Goal: Find specific page/section: Find specific page/section

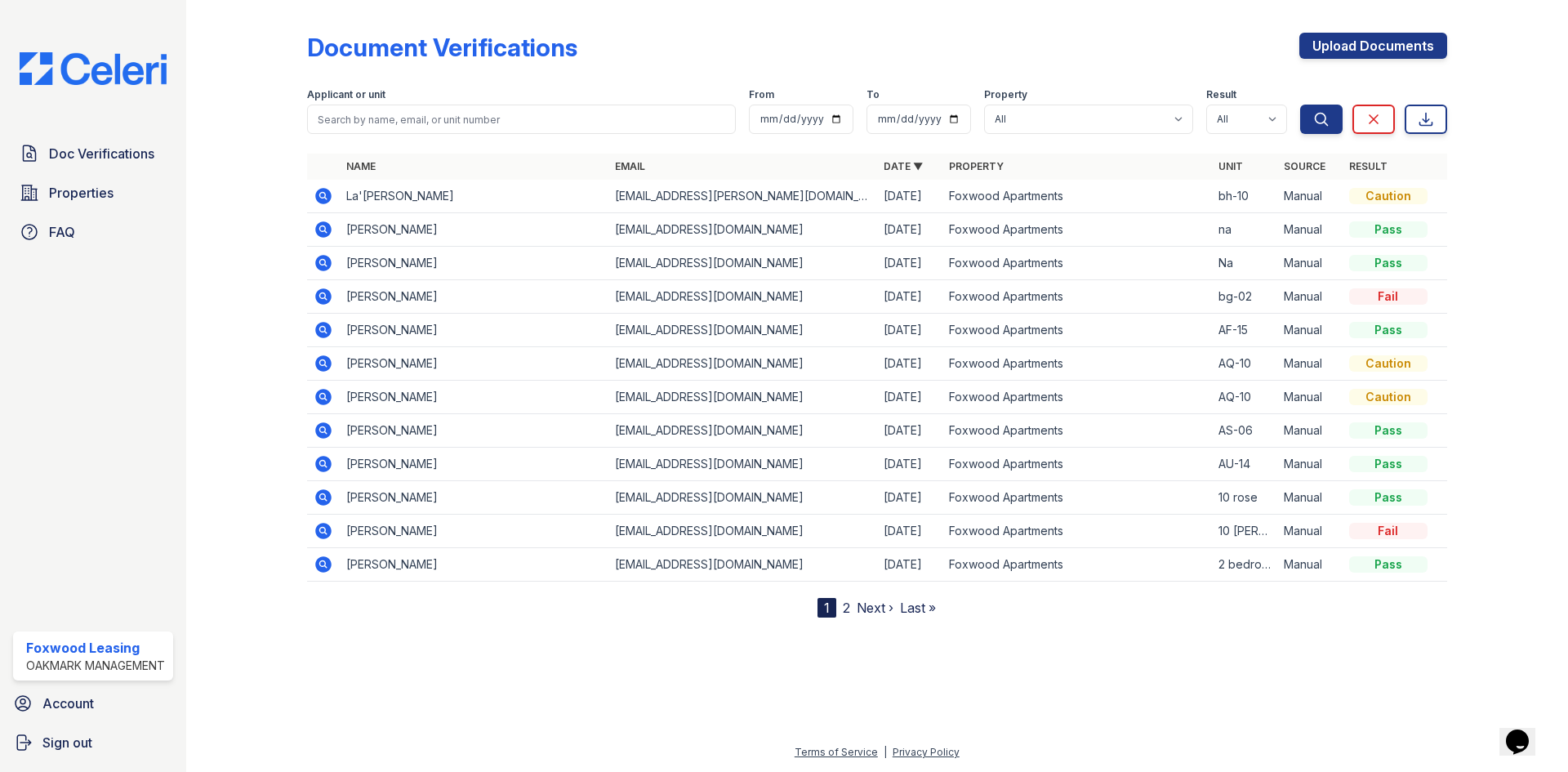
click at [560, 200] on td "La'[PERSON_NAME]" at bounding box center [474, 196] width 268 height 34
click at [406, 187] on td "La'[PERSON_NAME]" at bounding box center [474, 196] width 268 height 34
click at [416, 201] on td "La'kei Barksdale" at bounding box center [474, 196] width 268 height 34
click at [311, 194] on td at bounding box center [323, 196] width 33 height 34
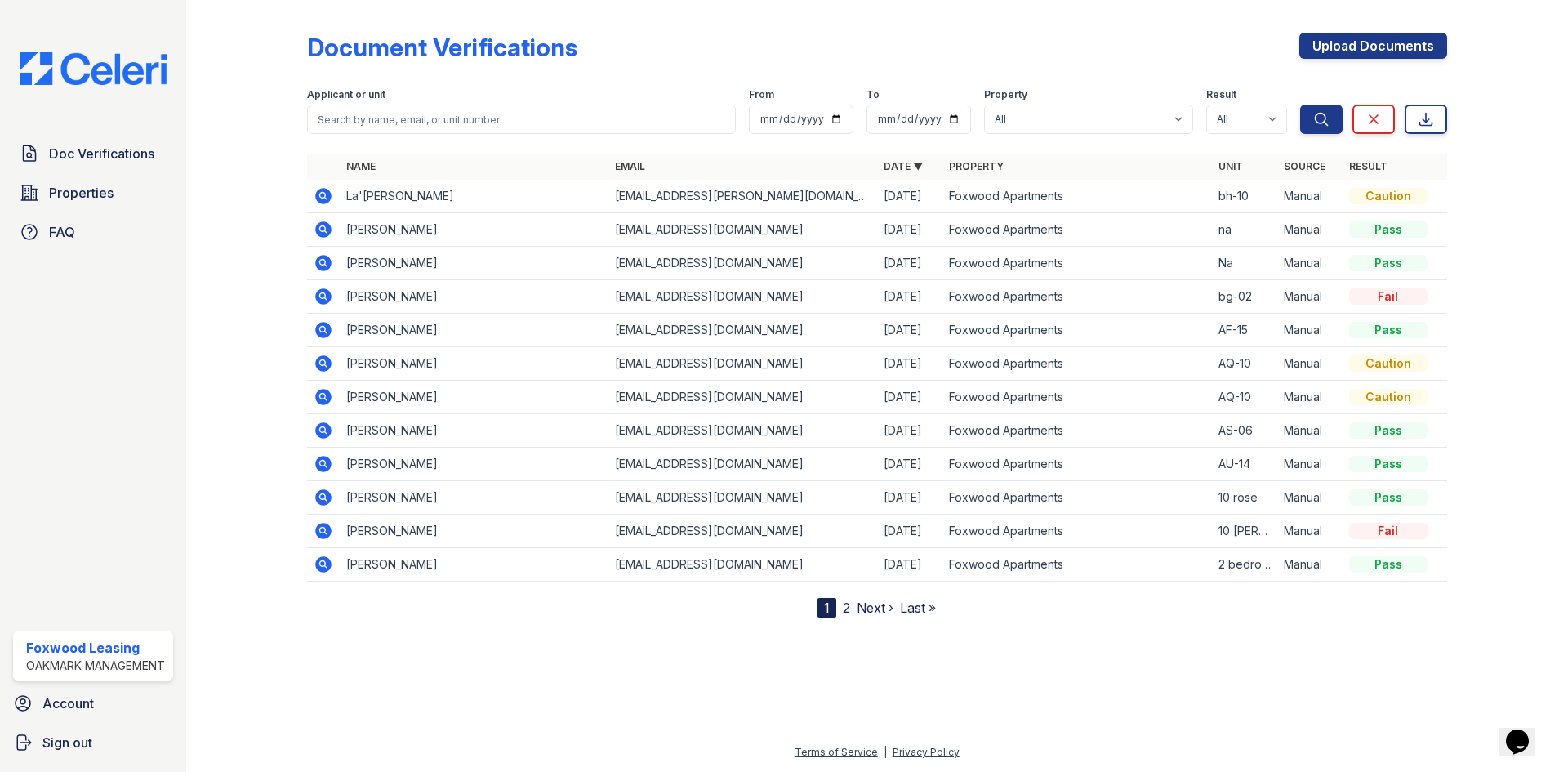
click at [321, 194] on icon at bounding box center [322, 194] width 4 height 4
